Goal: Information Seeking & Learning: Compare options

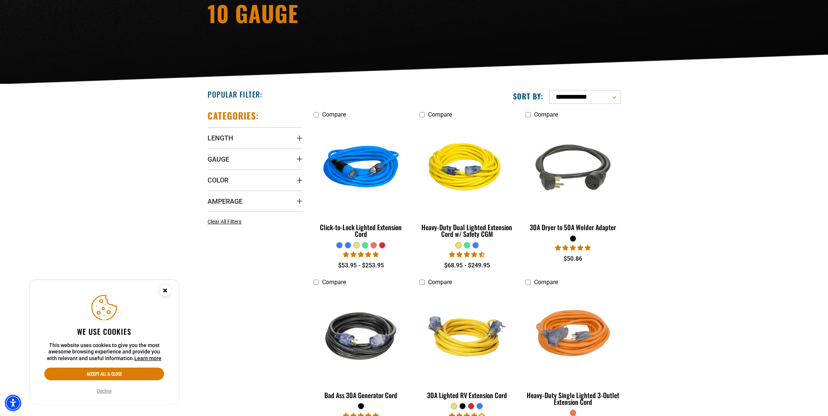
scroll to position [105, 0]
click at [298, 160] on icon "Gauge" at bounding box center [300, 159] width 6 height 6
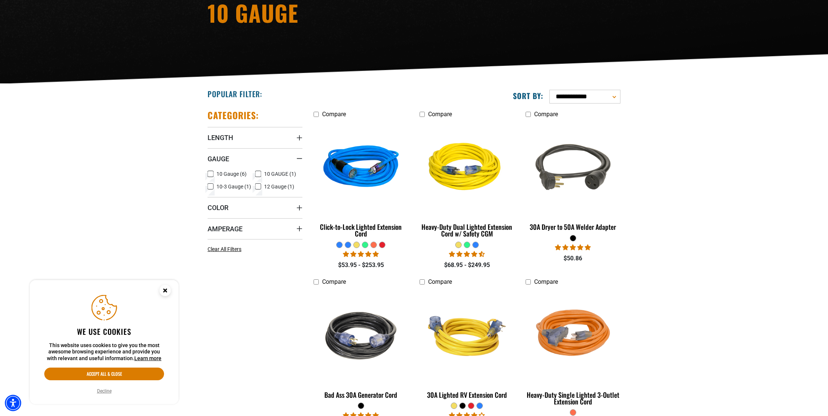
click at [209, 175] on icon at bounding box center [211, 174] width 6 height 10
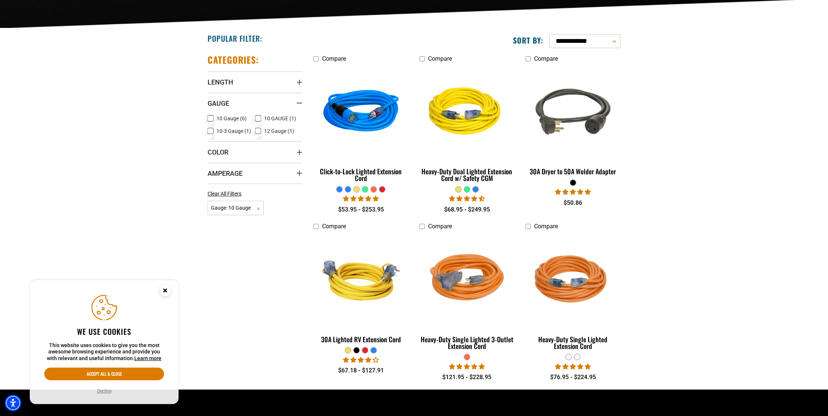
scroll to position [171, 0]
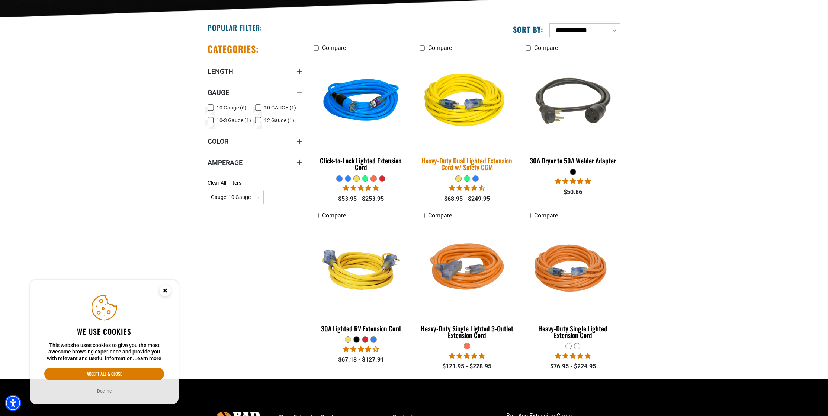
click at [462, 161] on div "Heavy-Duty Dual Lighted Extension Cord w/ Safety CGM" at bounding box center [467, 163] width 95 height 13
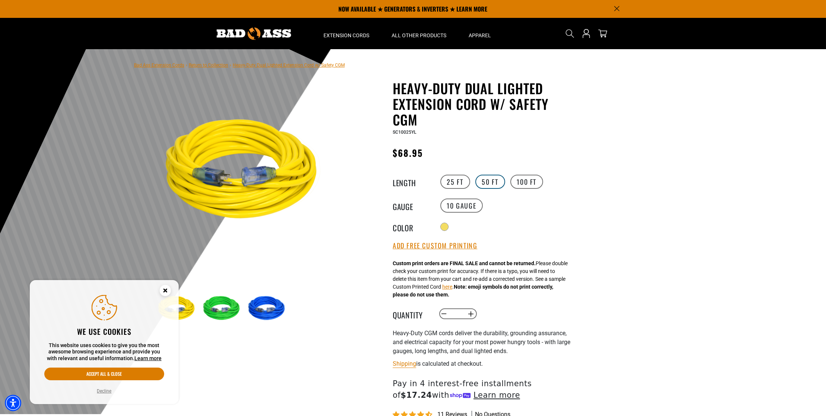
click at [488, 182] on label "50 FT" at bounding box center [490, 182] width 30 height 14
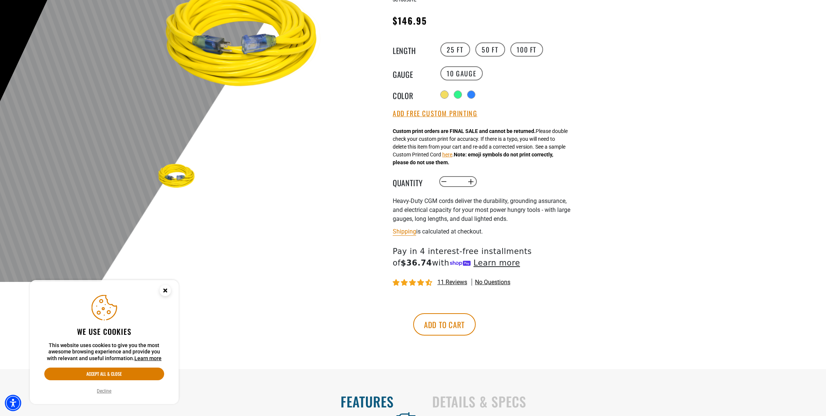
scroll to position [14, 0]
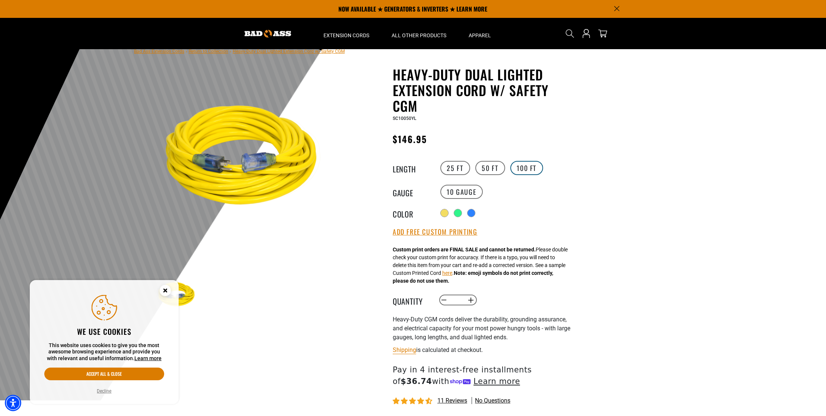
click at [525, 170] on label "100 FT" at bounding box center [526, 168] width 33 height 14
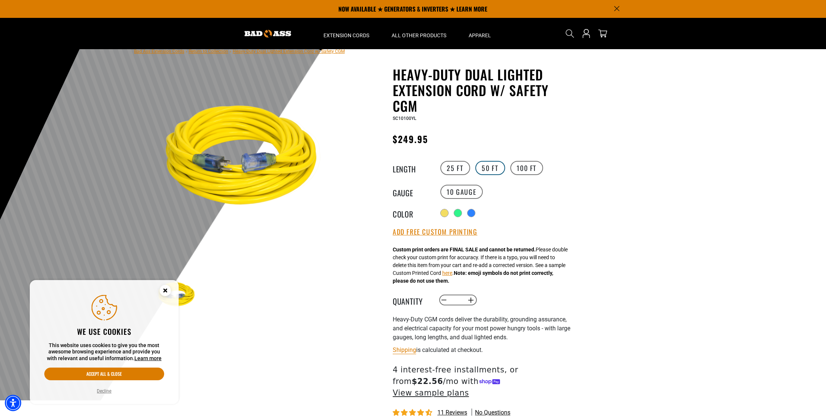
click at [490, 170] on label "50 FT" at bounding box center [490, 168] width 30 height 14
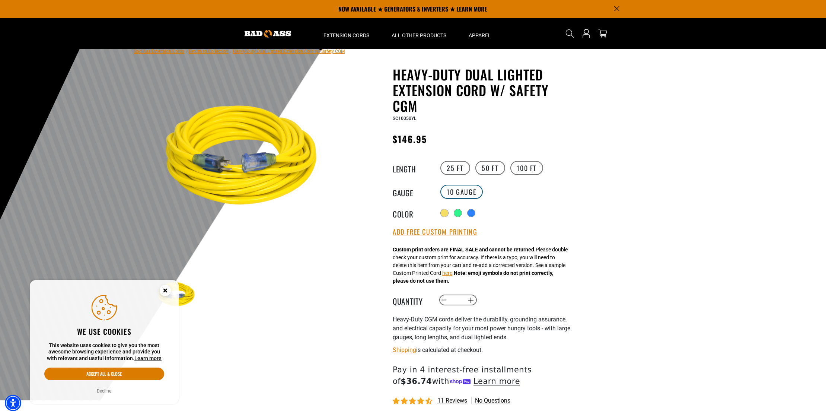
click at [460, 194] on label "10 Gauge" at bounding box center [461, 192] width 43 height 14
click at [458, 169] on label "25 FT" at bounding box center [455, 168] width 30 height 14
click at [488, 166] on label "50 FT" at bounding box center [490, 168] width 30 height 14
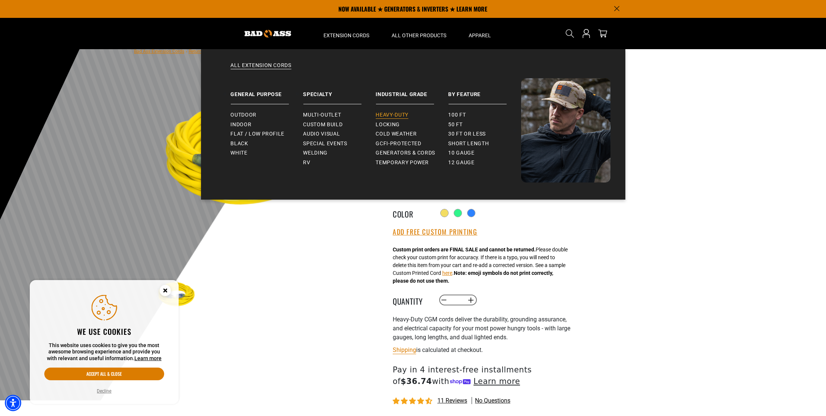
click at [390, 114] on span "Heavy-Duty" at bounding box center [392, 115] width 32 height 7
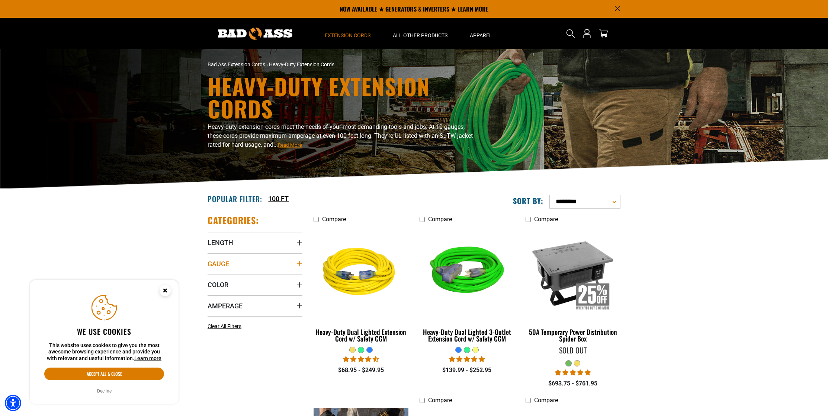
click at [295, 268] on summary "Gauge" at bounding box center [255, 263] width 95 height 21
click at [257, 279] on icon at bounding box center [258, 279] width 6 height 10
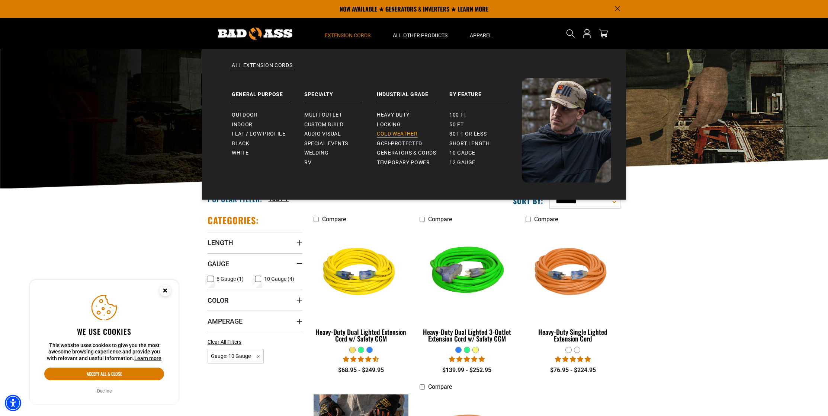
click at [399, 131] on span "Cold Weather" at bounding box center [397, 134] width 41 height 7
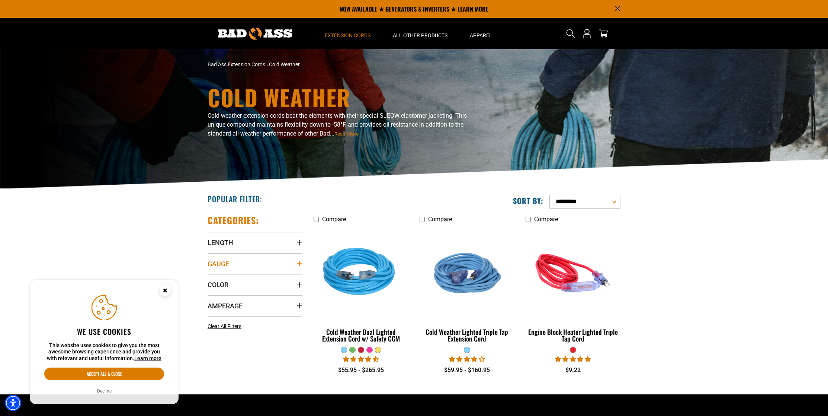
click at [297, 263] on icon "Gauge" at bounding box center [299, 263] width 5 height 5
click at [259, 277] on icon at bounding box center [258, 279] width 6 height 10
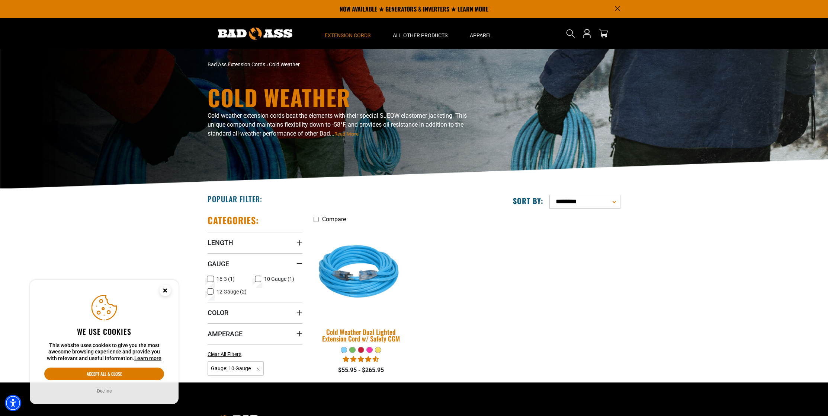
click at [365, 295] on img at bounding box center [361, 272] width 104 height 95
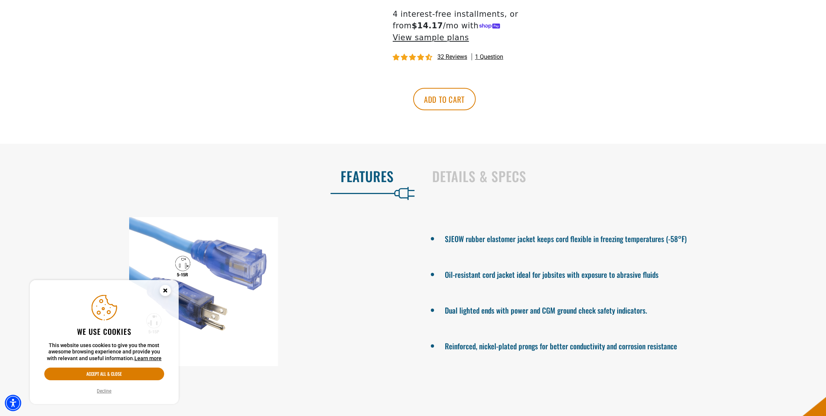
scroll to position [481, 0]
click at [496, 167] on h2 "Details & Specs" at bounding box center [621, 175] width 378 height 16
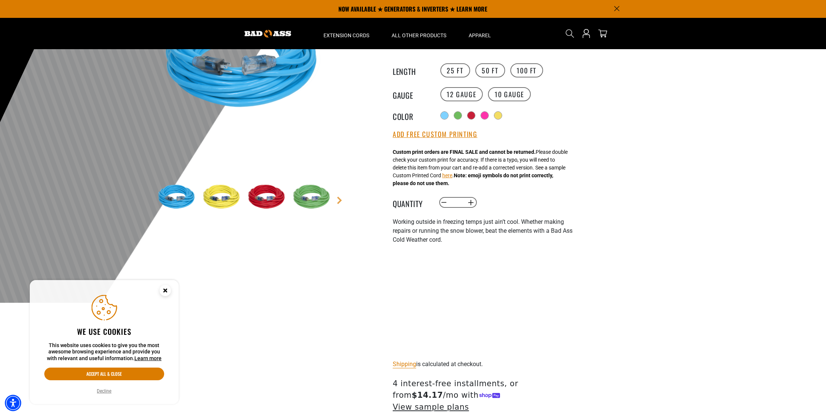
scroll to position [0, 0]
